Goal: Information Seeking & Learning: Check status

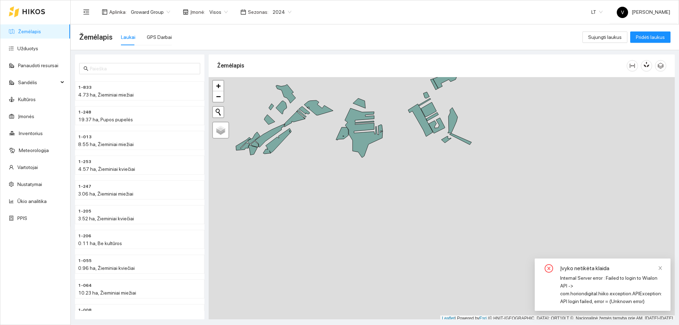
scroll to position [2, 0]
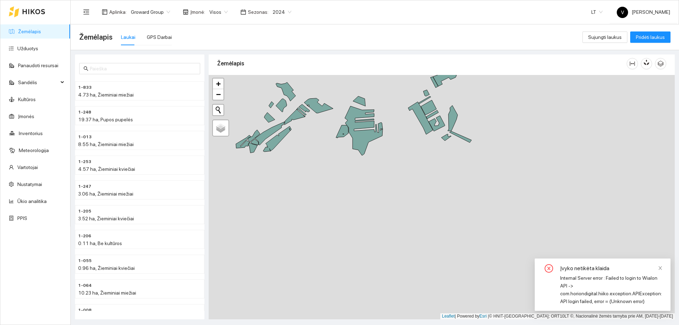
drag, startPoint x: 349, startPoint y: 202, endPoint x: 341, endPoint y: 237, distance: 35.3
click at [341, 237] on div at bounding box center [442, 197] width 466 height 244
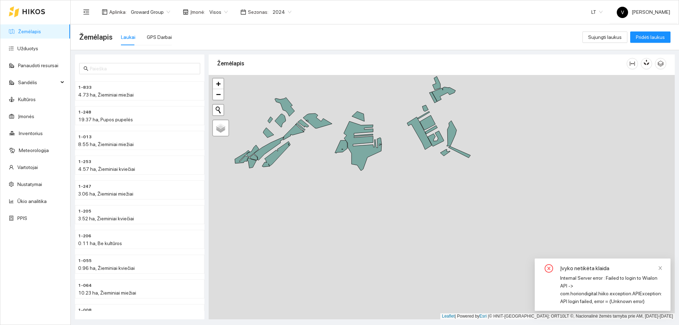
drag, startPoint x: 349, startPoint y: 204, endPoint x: 339, endPoint y: 244, distance: 40.8
click at [339, 244] on div at bounding box center [442, 197] width 466 height 244
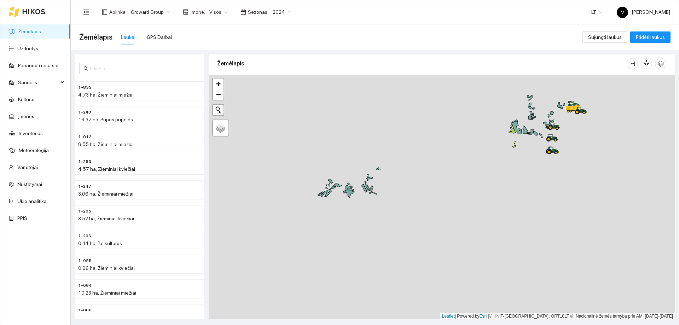
drag, startPoint x: 486, startPoint y: 152, endPoint x: 378, endPoint y: 241, distance: 140.5
click at [378, 241] on div at bounding box center [442, 197] width 466 height 244
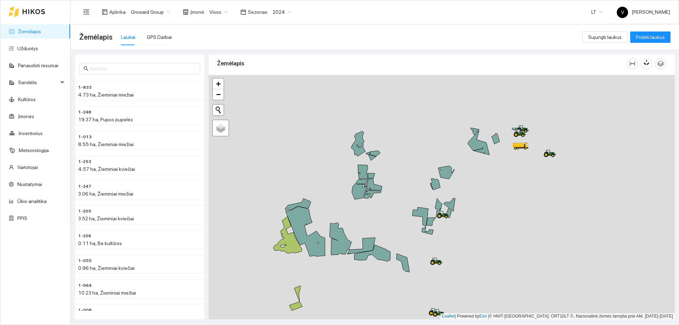
drag, startPoint x: 427, startPoint y: 234, endPoint x: 413, endPoint y: 256, distance: 26.1
click at [414, 259] on div at bounding box center [442, 197] width 466 height 244
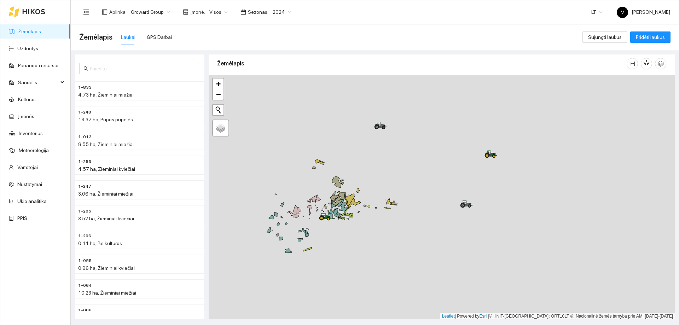
drag, startPoint x: 405, startPoint y: 152, endPoint x: 381, endPoint y: 235, distance: 86.6
click at [381, 235] on div at bounding box center [442, 197] width 466 height 244
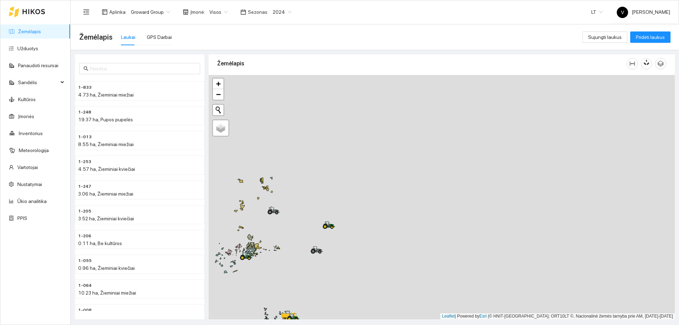
drag, startPoint x: 379, startPoint y: 233, endPoint x: 356, endPoint y: 241, distance: 24.3
click at [356, 241] on div at bounding box center [442, 197] width 466 height 244
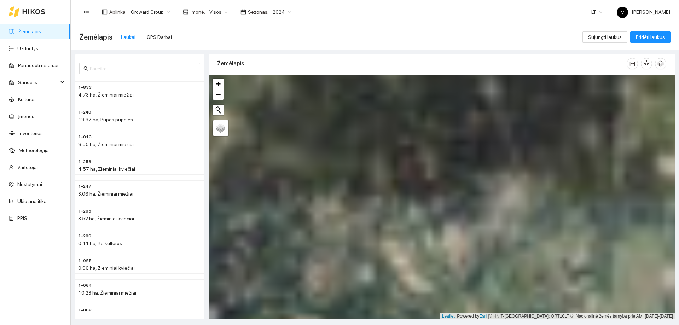
drag, startPoint x: 264, startPoint y: 276, endPoint x: 441, endPoint y: 268, distance: 177.8
click at [441, 268] on div at bounding box center [442, 197] width 466 height 244
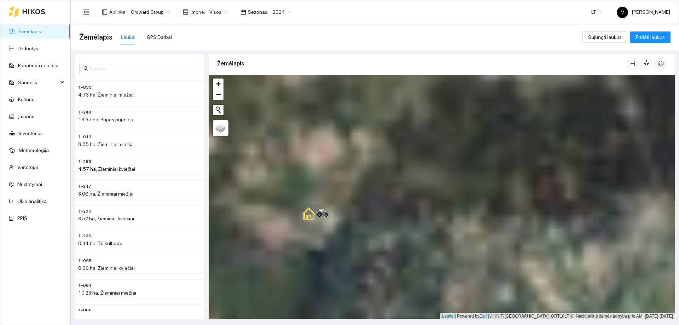
drag, startPoint x: 290, startPoint y: 237, endPoint x: 485, endPoint y: 258, distance: 196.1
click at [485, 259] on div at bounding box center [442, 197] width 466 height 244
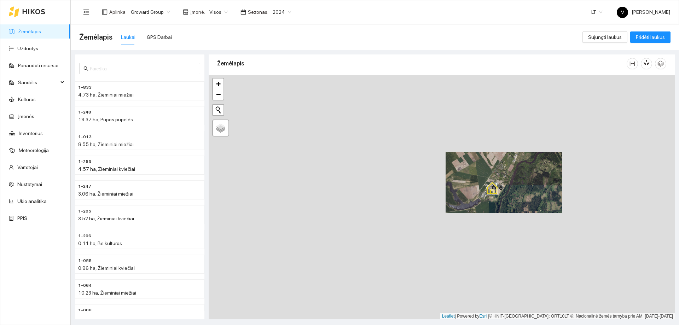
drag, startPoint x: 317, startPoint y: 238, endPoint x: 425, endPoint y: 209, distance: 111.7
click at [425, 209] on div at bounding box center [442, 197] width 466 height 244
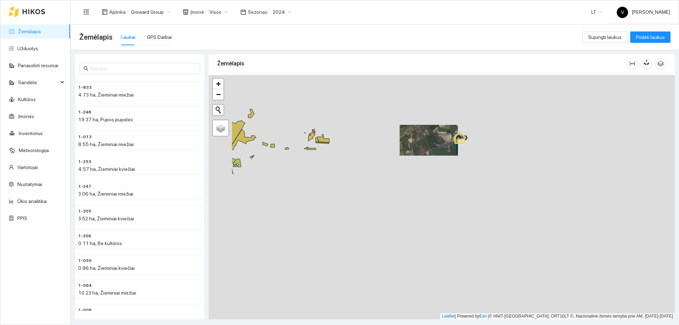
drag, startPoint x: 297, startPoint y: 194, endPoint x: 380, endPoint y: 168, distance: 87.2
click at [380, 168] on div at bounding box center [442, 197] width 466 height 244
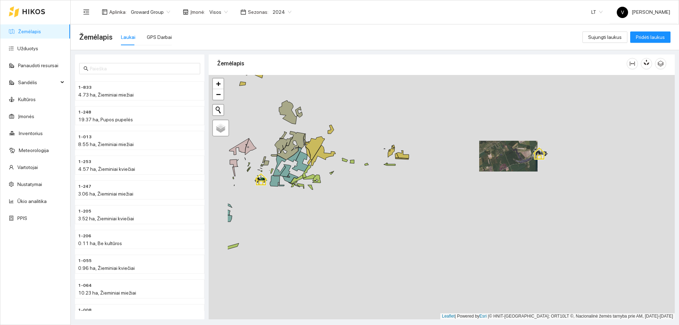
drag, startPoint x: 352, startPoint y: 169, endPoint x: 393, endPoint y: 184, distance: 44.0
click at [393, 184] on div at bounding box center [442, 197] width 466 height 244
